Goal: Find specific page/section: Find specific page/section

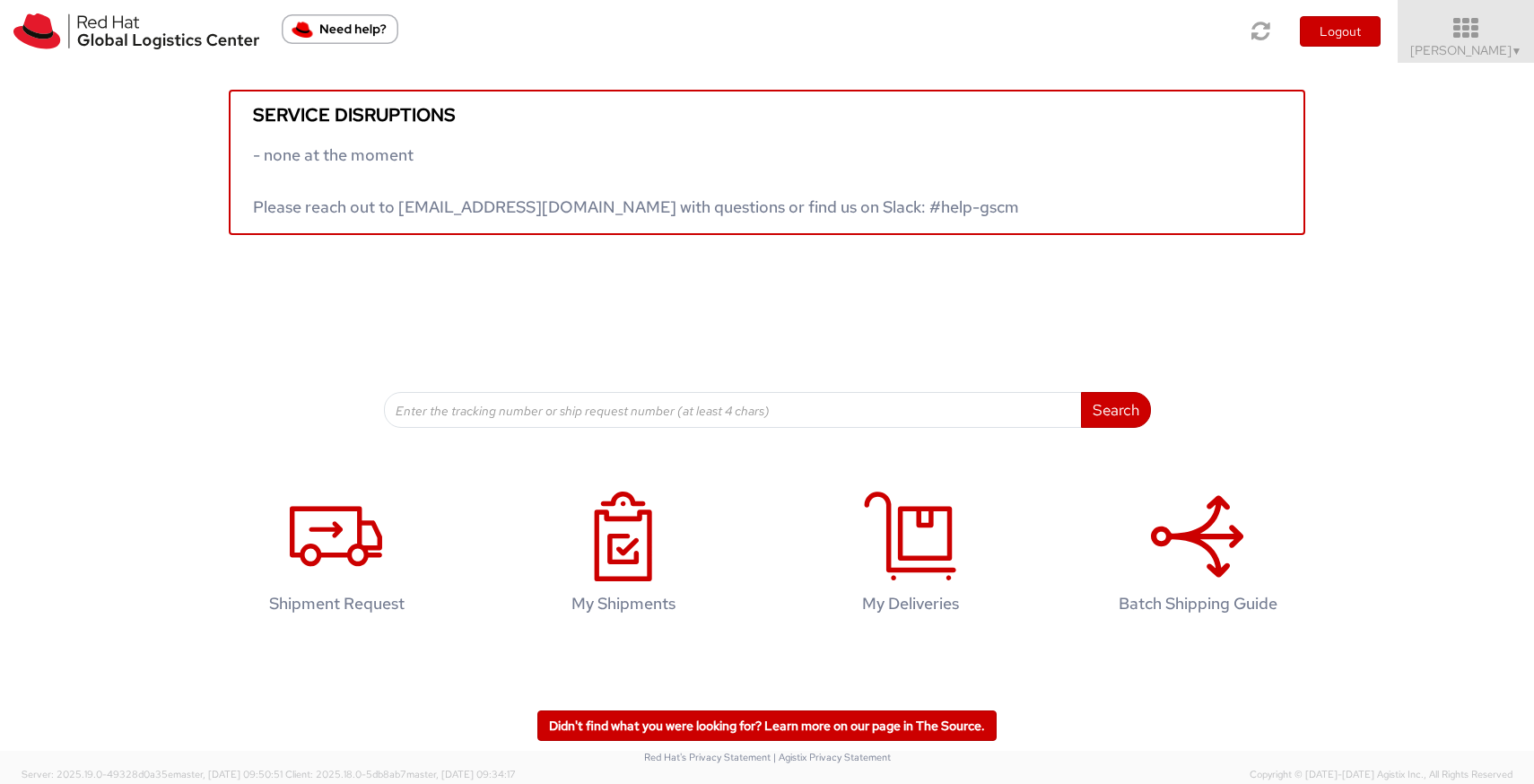
click at [1476, 17] on icon at bounding box center [1466, 29] width 157 height 25
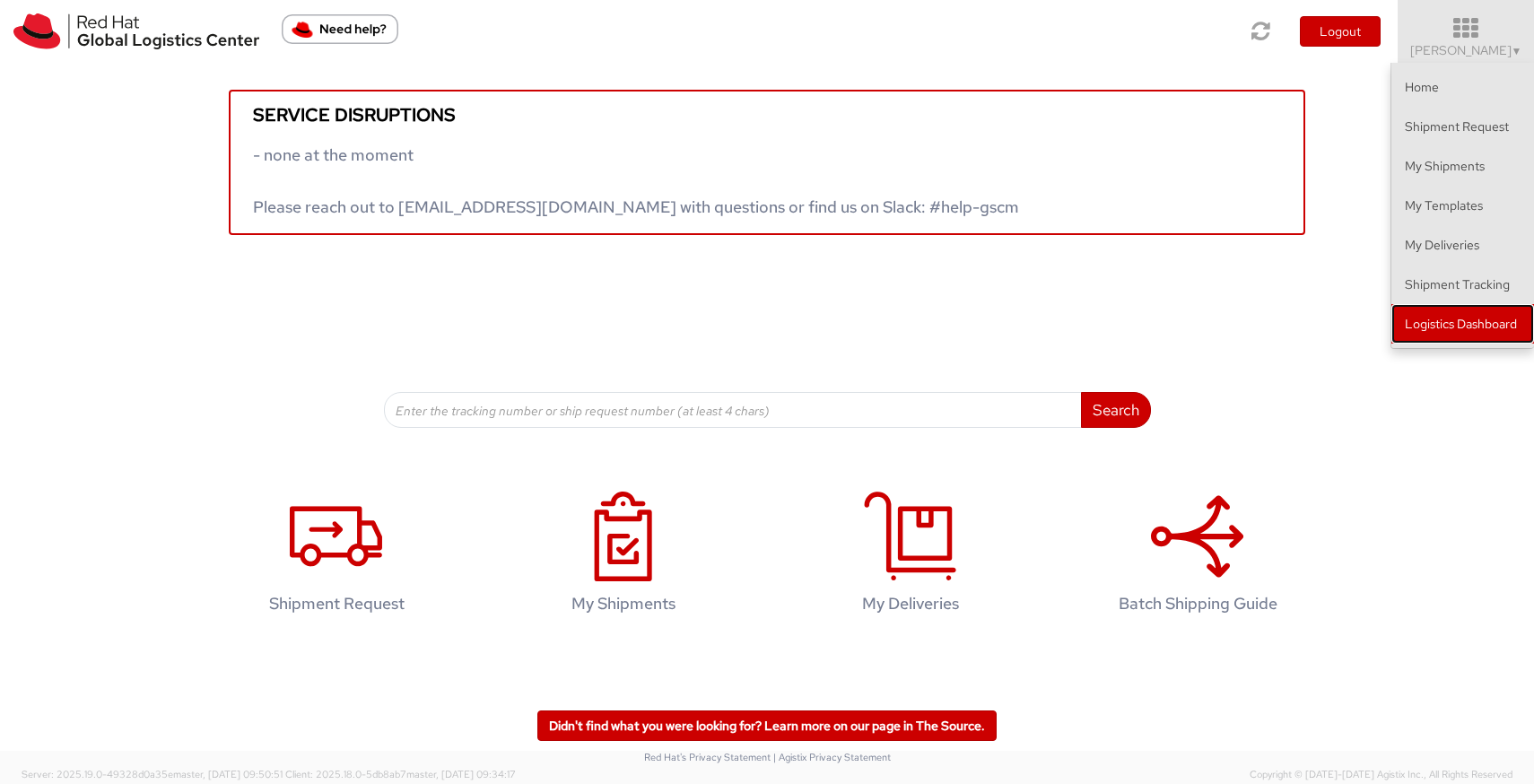
click at [1469, 309] on link "Logistics Dashboard" at bounding box center [1463, 323] width 143 height 39
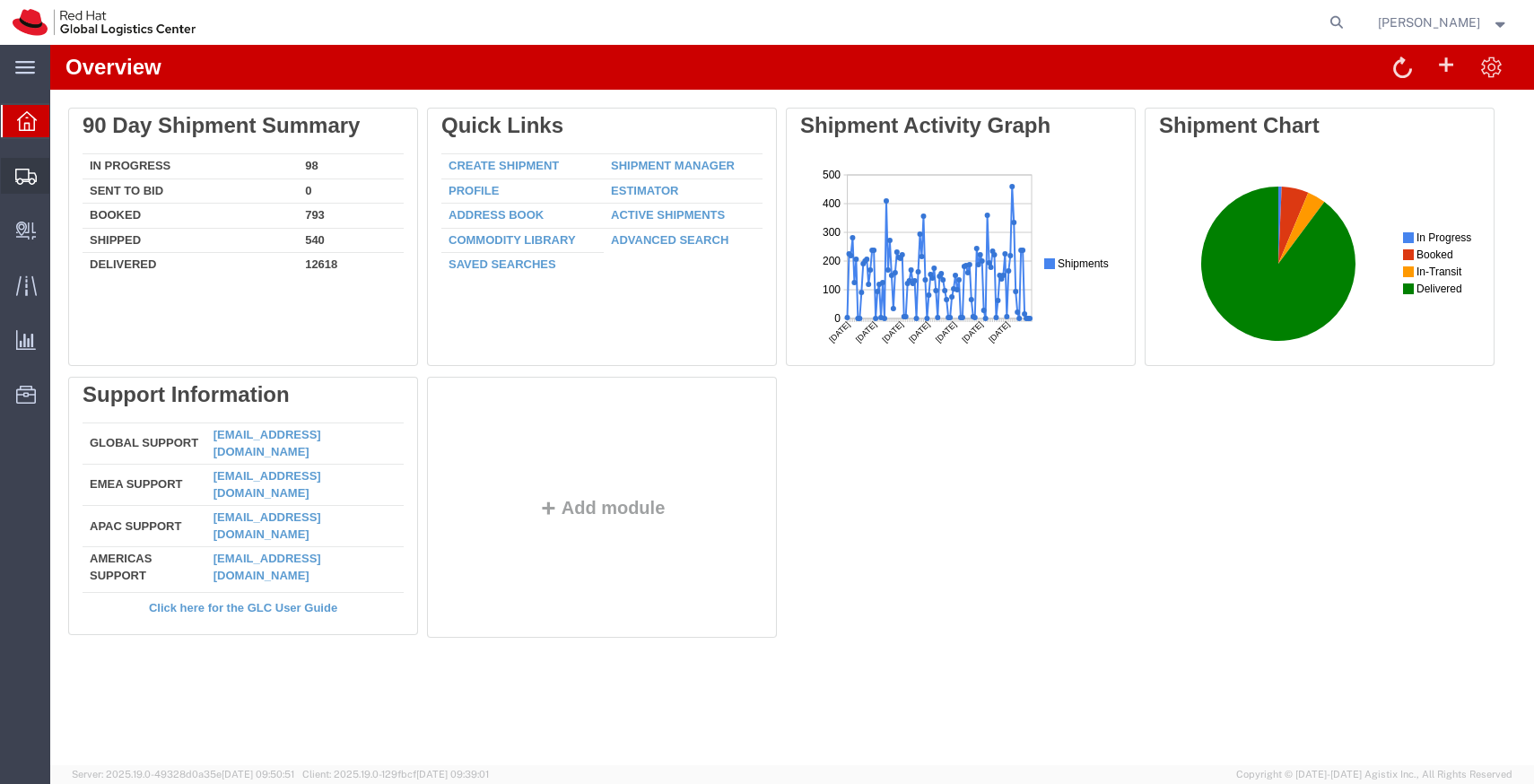
click at [62, 179] on span "Shipments" at bounding box center [55, 176] width 12 height 36
